Goal: Task Accomplishment & Management: Use online tool/utility

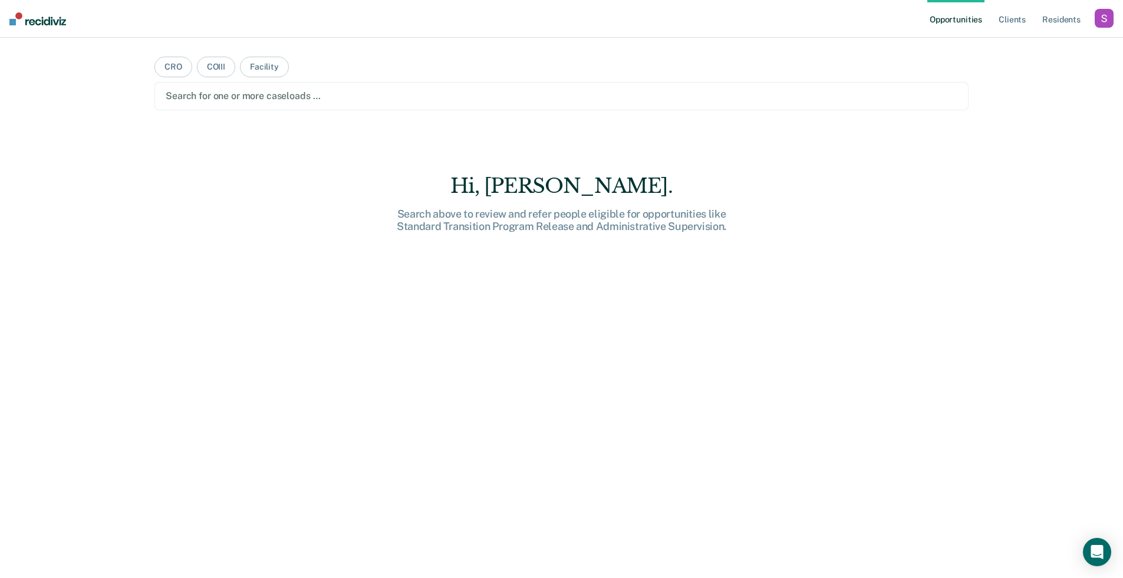
click at [1109, 35] on div "Opportunities Client s Resident s Profile How it works Log Out" at bounding box center [1021, 19] width 186 height 38
click at [1107, 31] on div "Profile How it works Log Out" at bounding box center [1104, 20] width 19 height 22
click at [1105, 27] on div "button" at bounding box center [1104, 18] width 19 height 19
click at [1044, 51] on link "Profile" at bounding box center [1057, 48] width 95 height 10
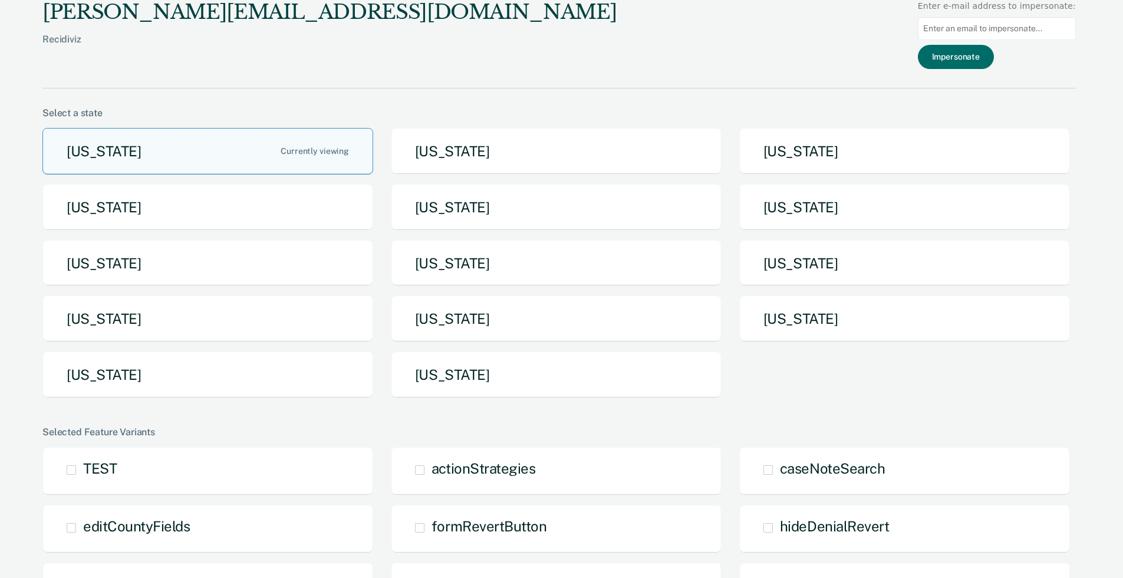
click at [1038, 38] on input at bounding box center [997, 28] width 158 height 23
paste input "[PERSON_NAME][EMAIL_ADDRESS][PERSON_NAME][DOMAIN_NAME][US_STATE]"
type input "[PERSON_NAME][EMAIL_ADDRESS][PERSON_NAME][DOMAIN_NAME][US_STATE]"
click at [991, 54] on button "Impersonate" at bounding box center [956, 57] width 76 height 24
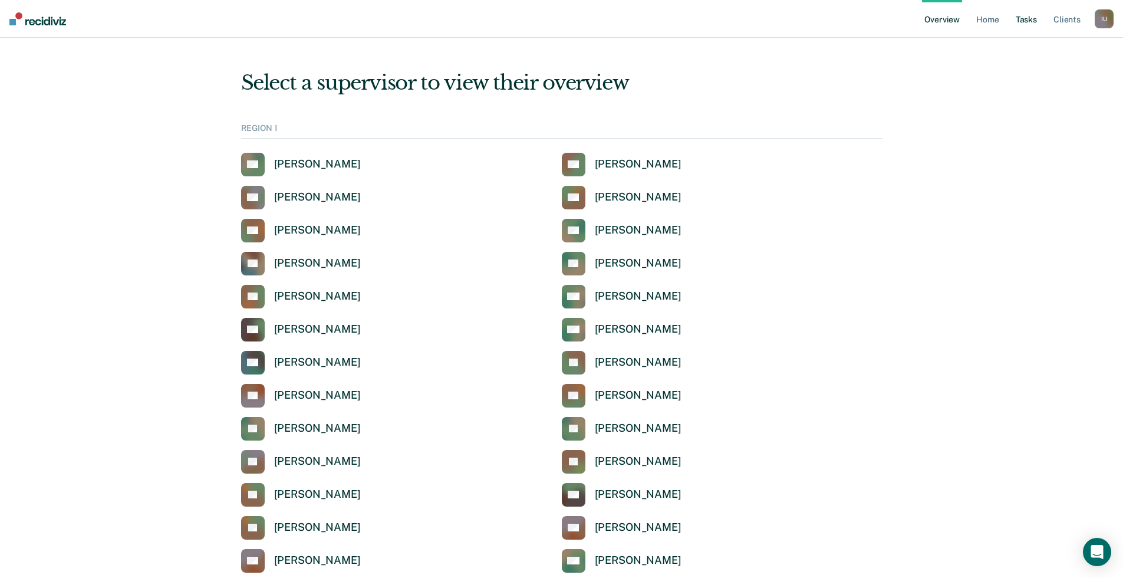
click at [1032, 23] on link "Tasks" at bounding box center [1027, 19] width 26 height 38
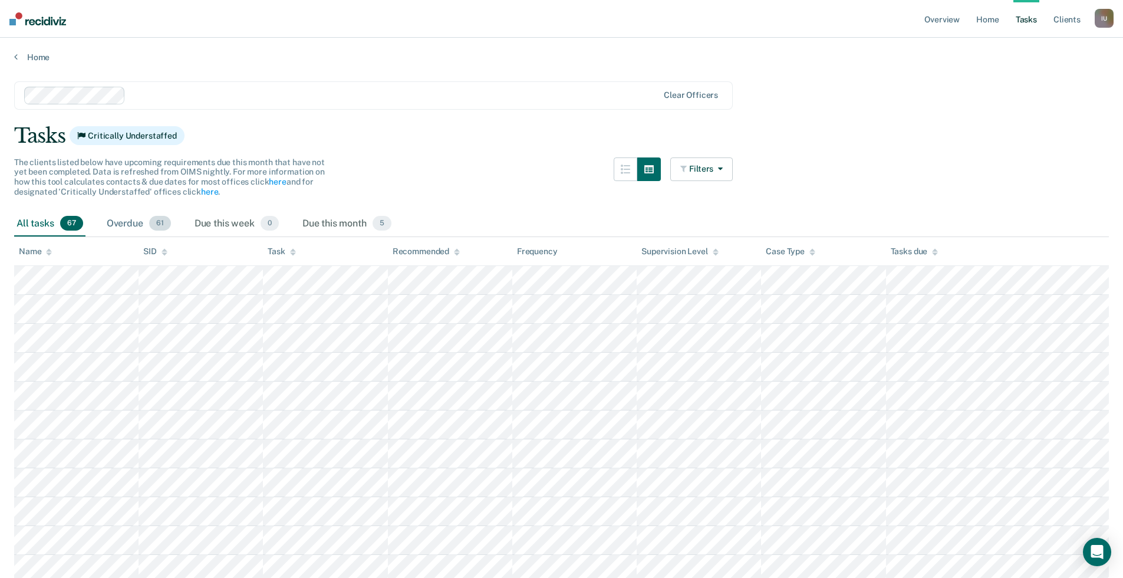
click at [134, 230] on div "Overdue 61" at bounding box center [138, 224] width 69 height 26
